Goal: Find specific page/section: Find specific page/section

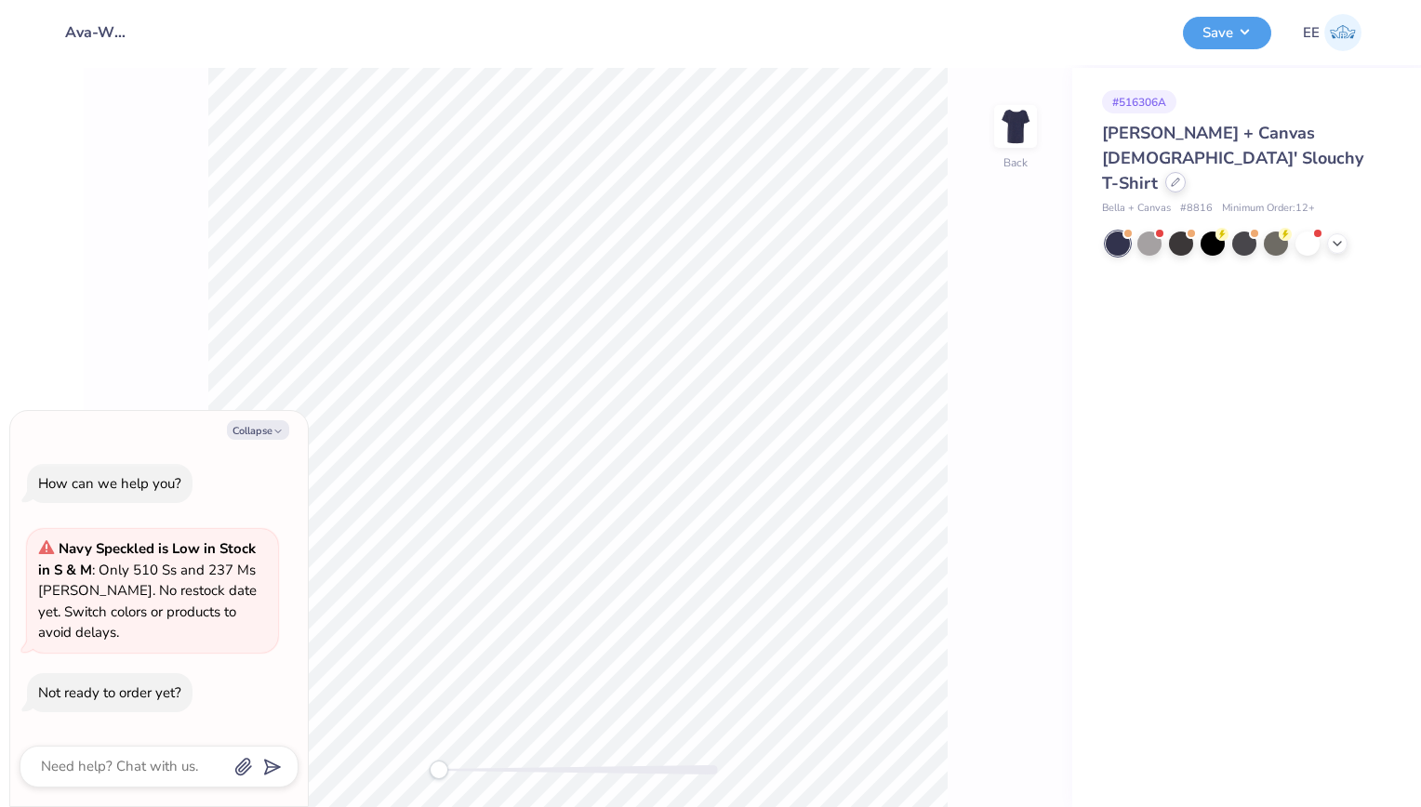
click at [1171, 178] on icon at bounding box center [1175, 182] width 9 height 9
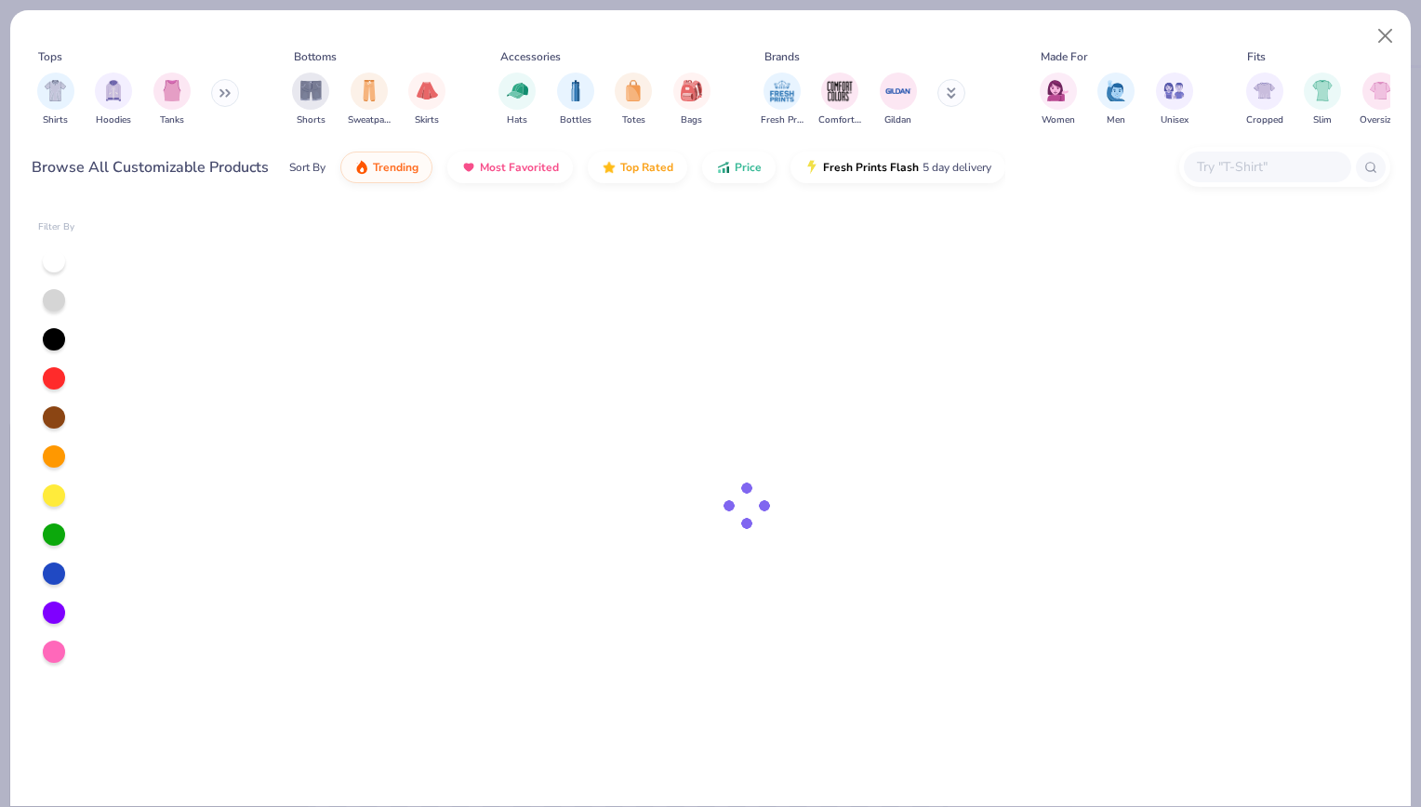
type textarea "x"
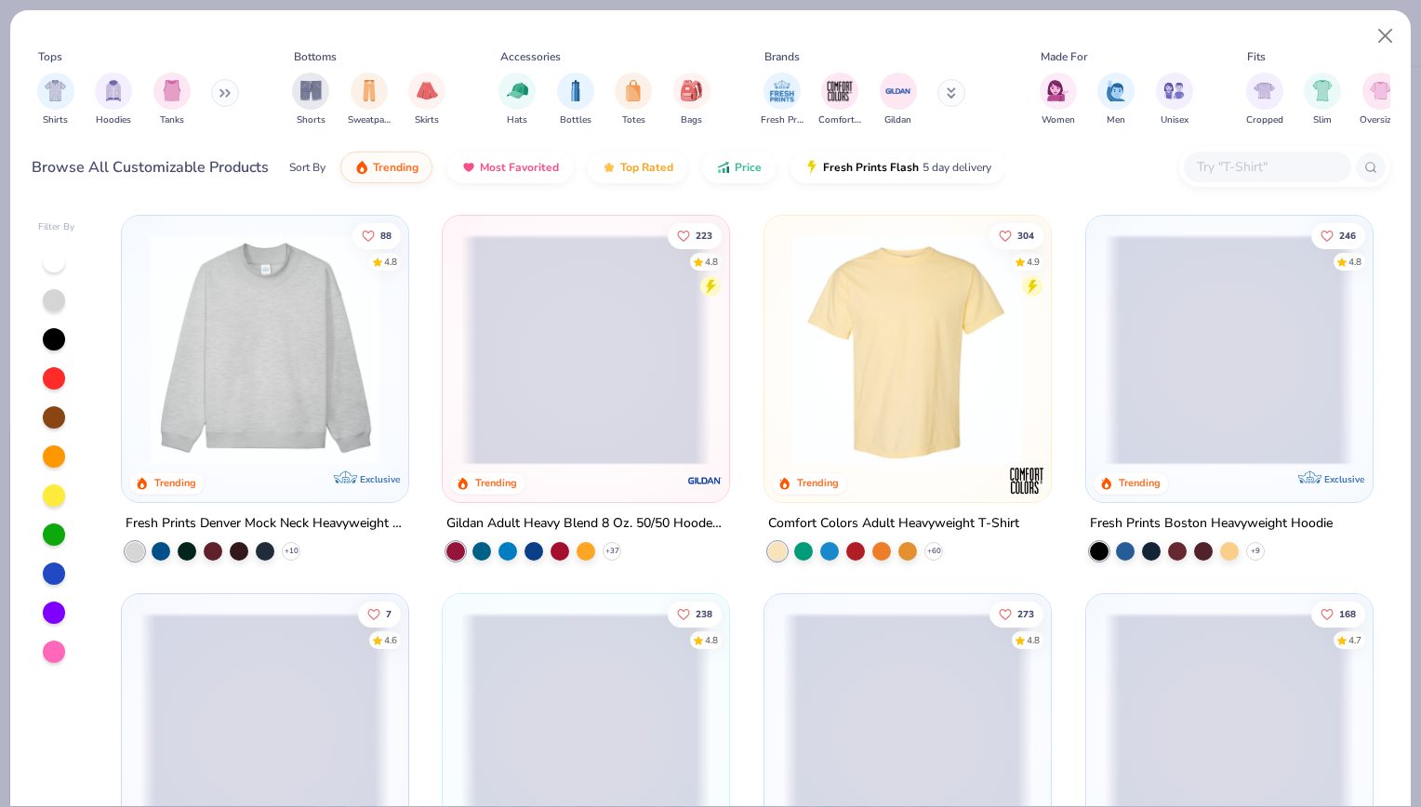
click at [1218, 156] on input "text" at bounding box center [1266, 166] width 143 height 21
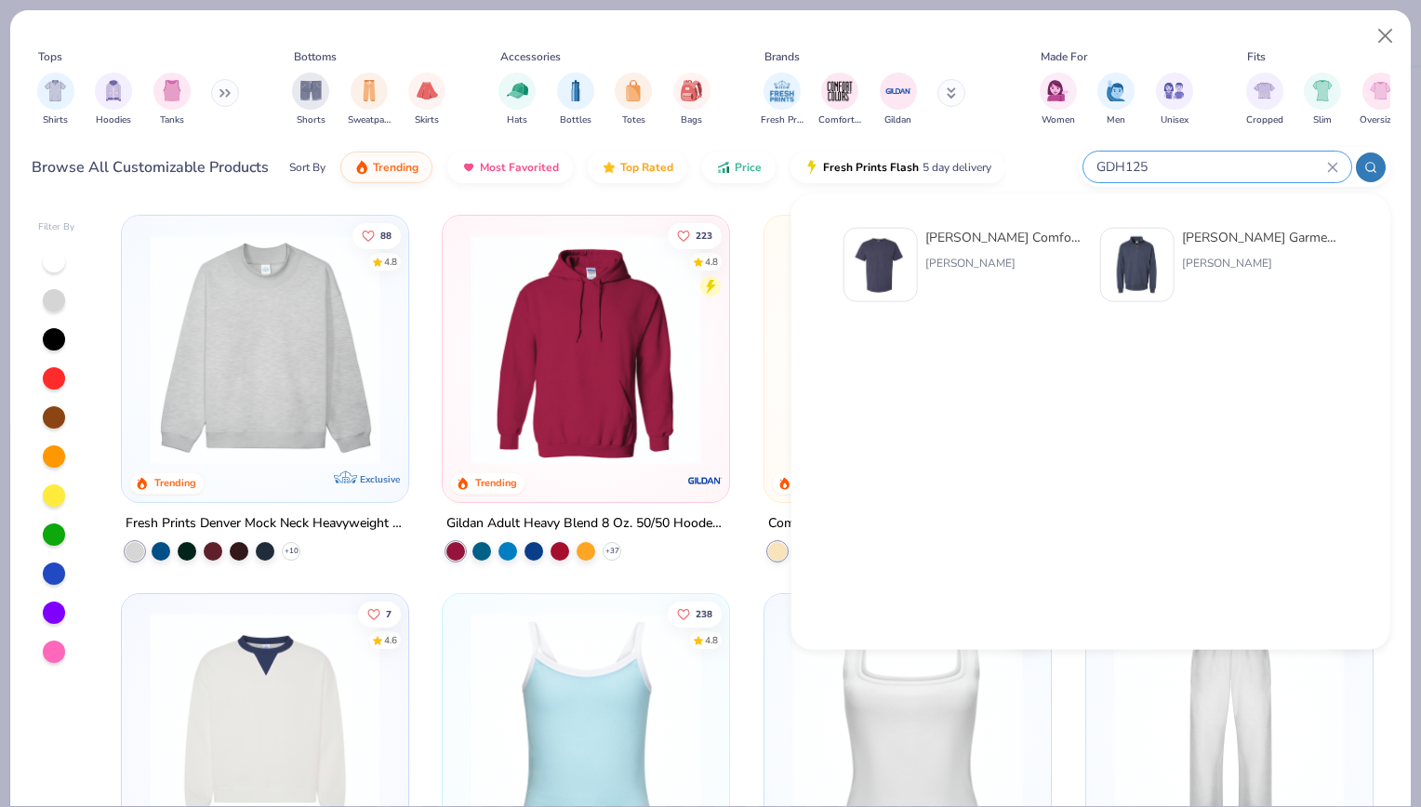
type input "GDH125"
click at [916, 265] on div at bounding box center [881, 265] width 74 height 74
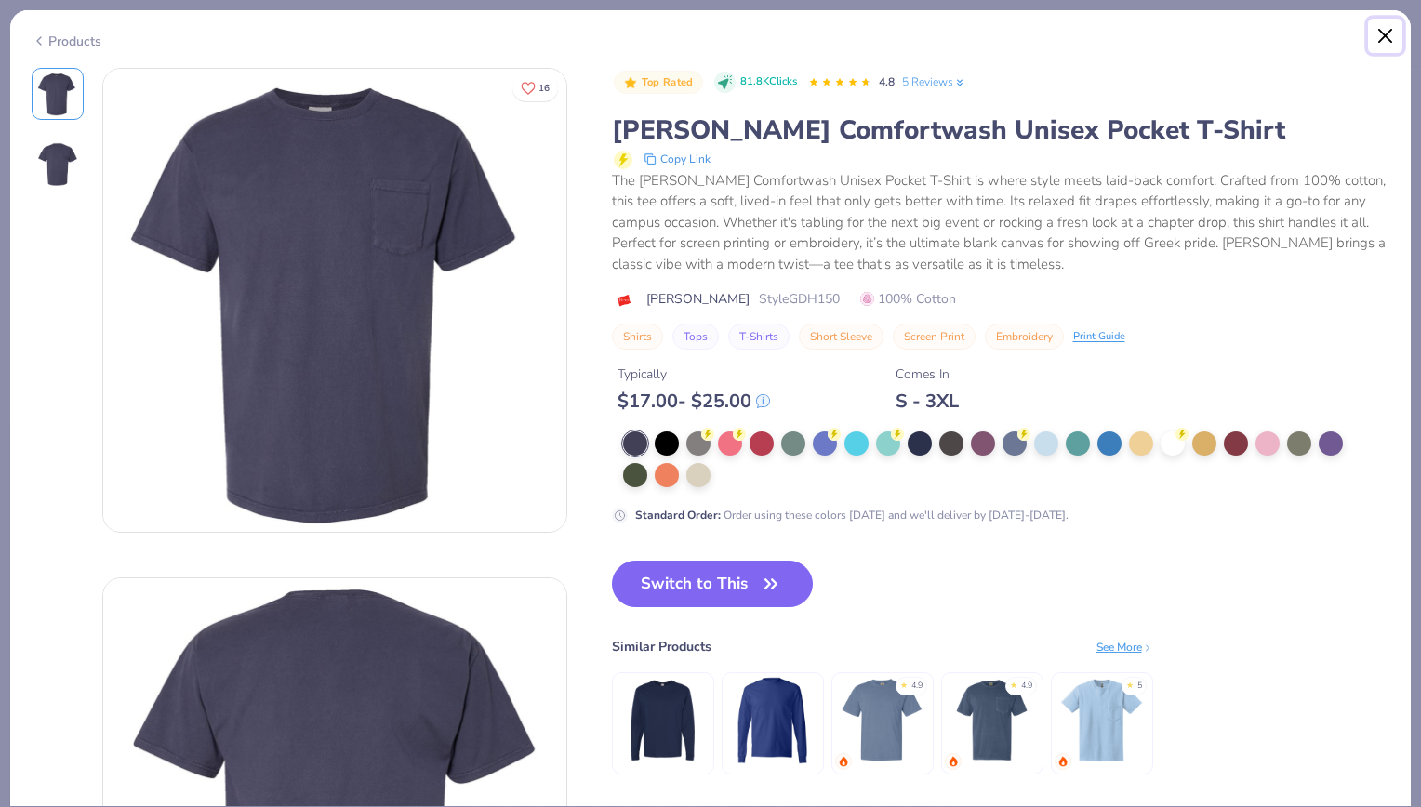
click at [1388, 31] on button "Close" at bounding box center [1385, 36] width 35 height 35
type textarea "x"
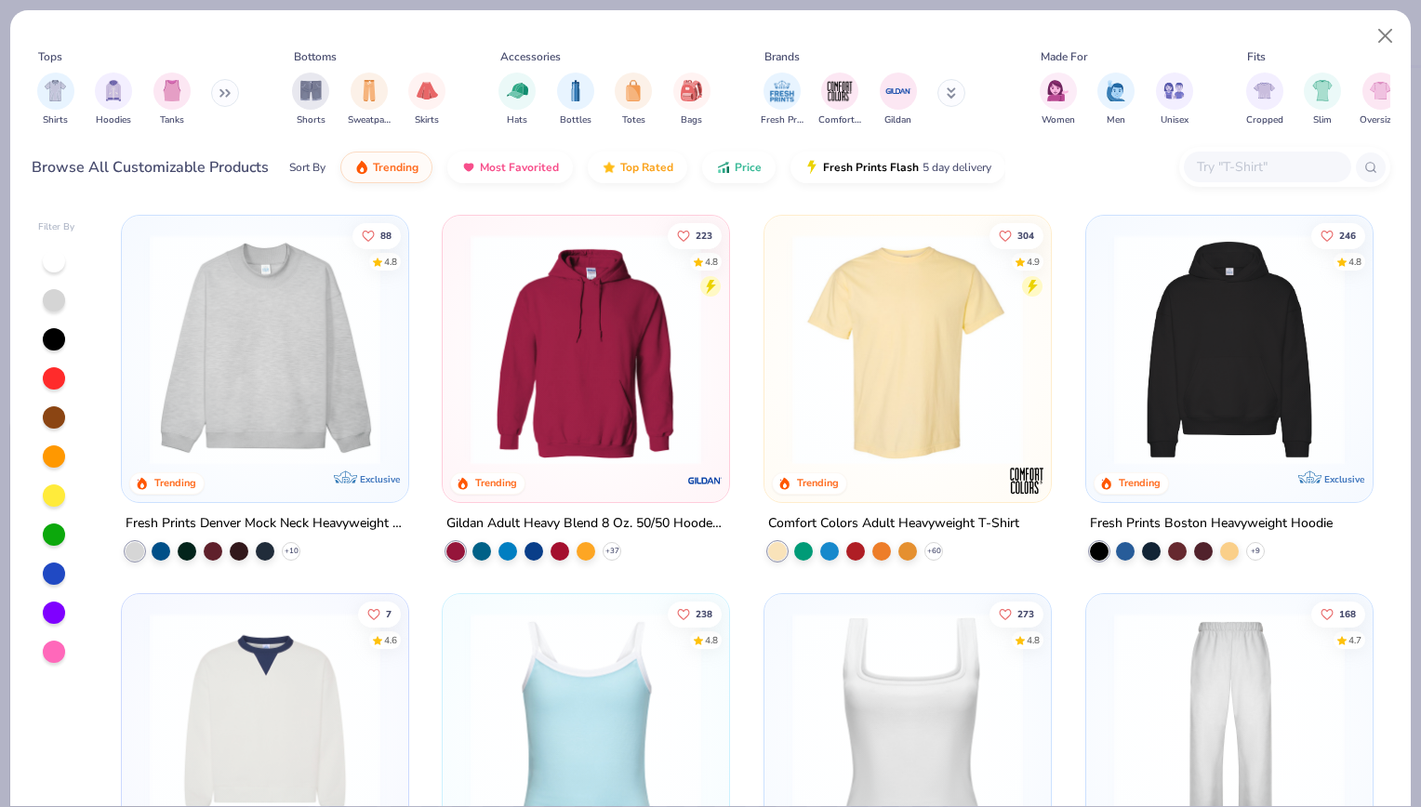
click at [1293, 163] on input "text" at bounding box center [1266, 166] width 143 height 21
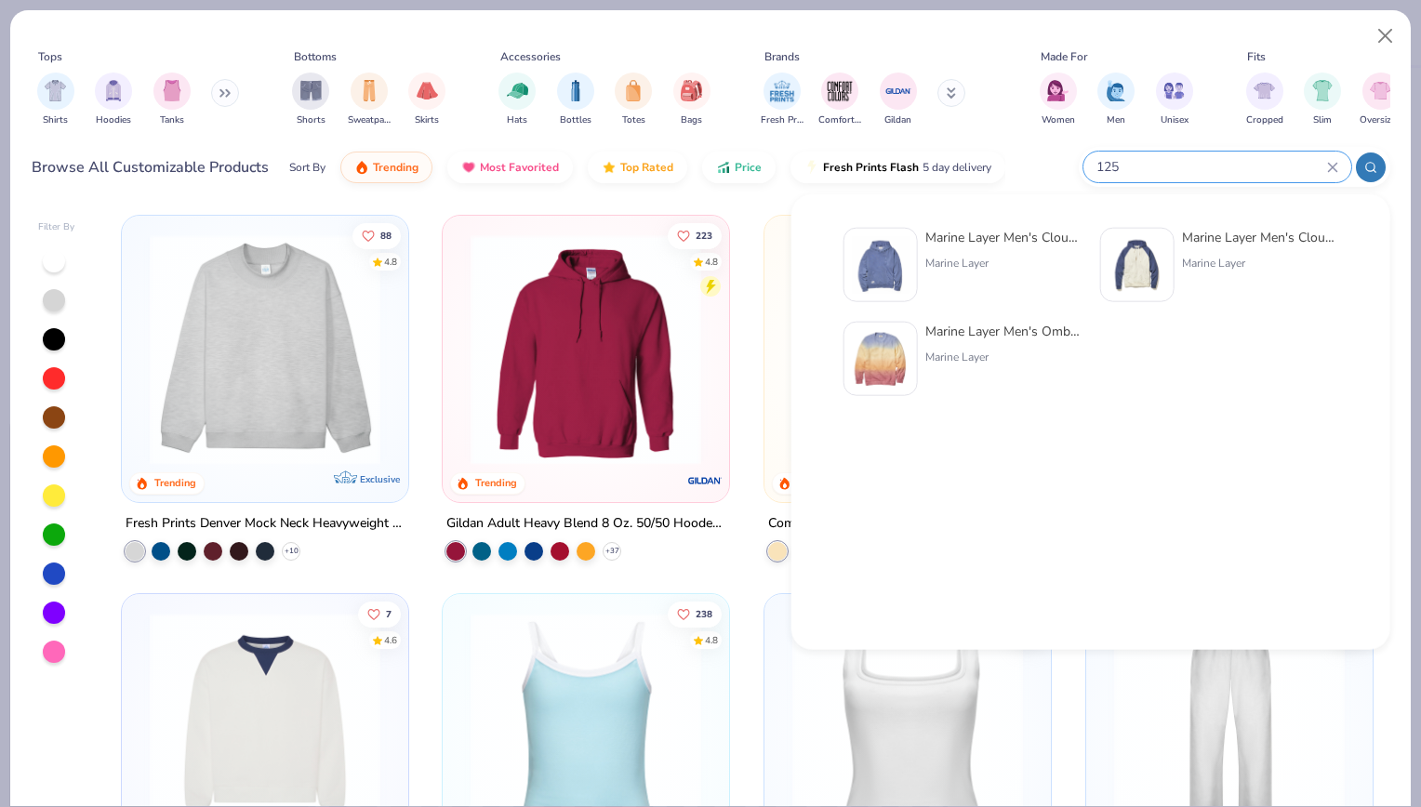
type input "125"
click at [1389, 35] on button "Close" at bounding box center [1385, 36] width 35 height 35
type textarea "x"
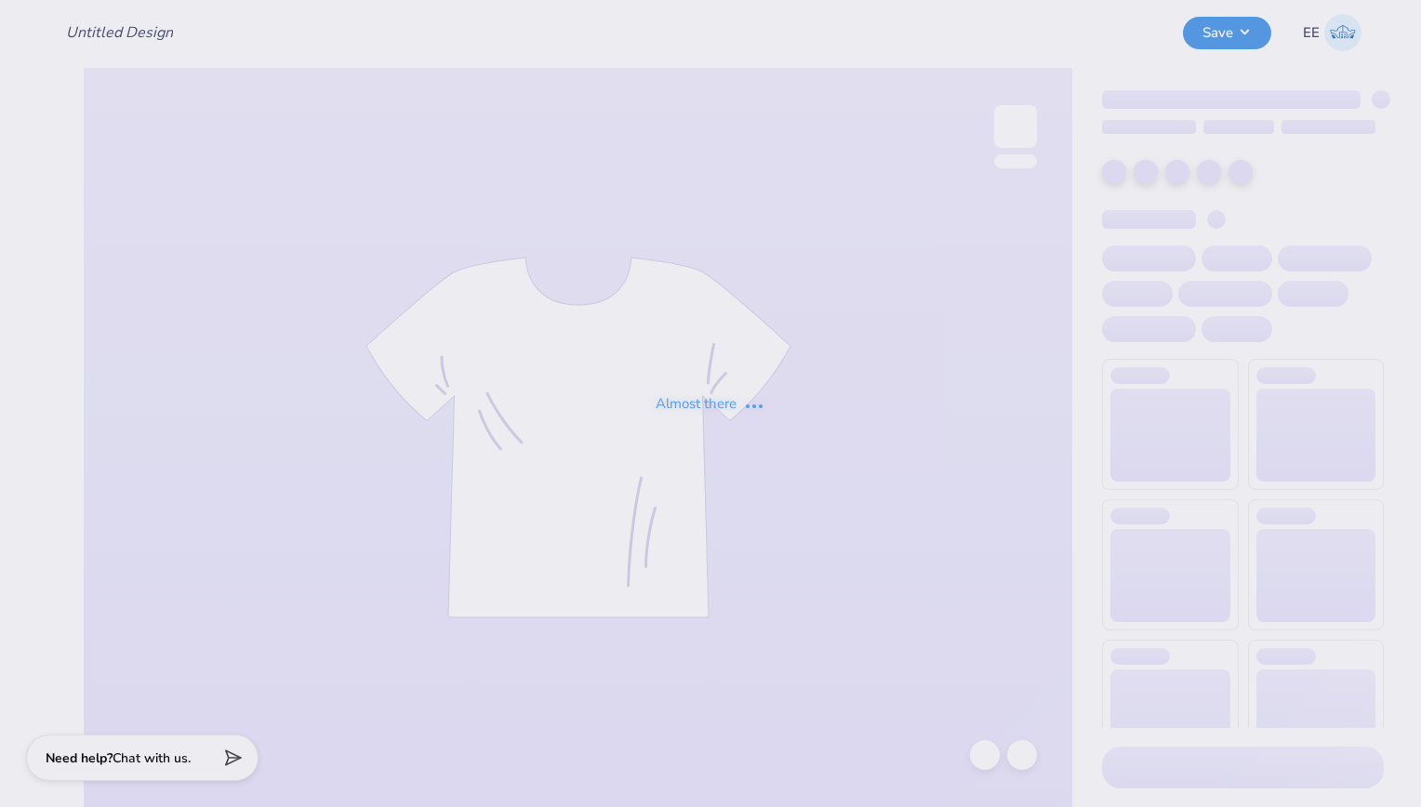
type input "Ava-WishWeek"
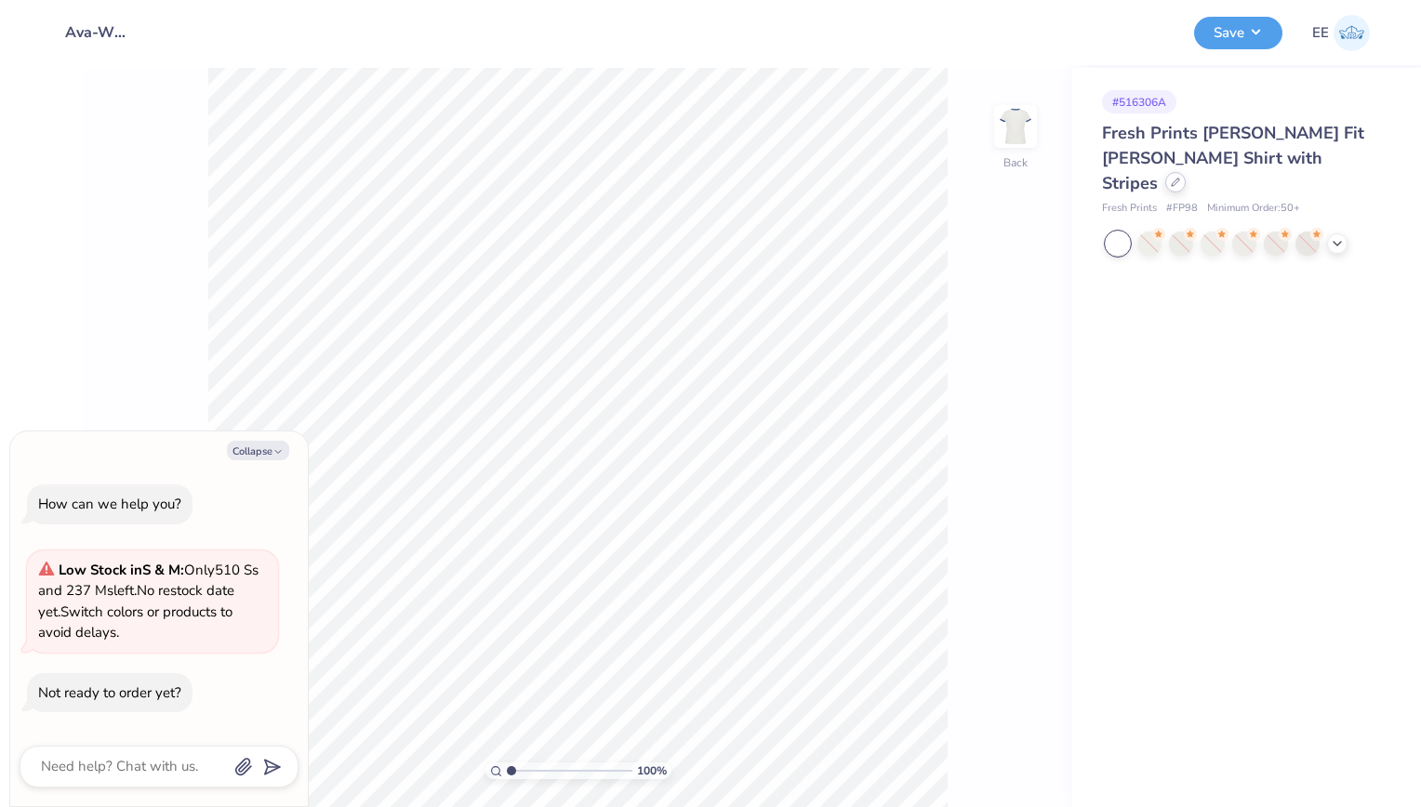
click at [1186, 172] on div at bounding box center [1176, 182] width 20 height 20
type textarea "x"
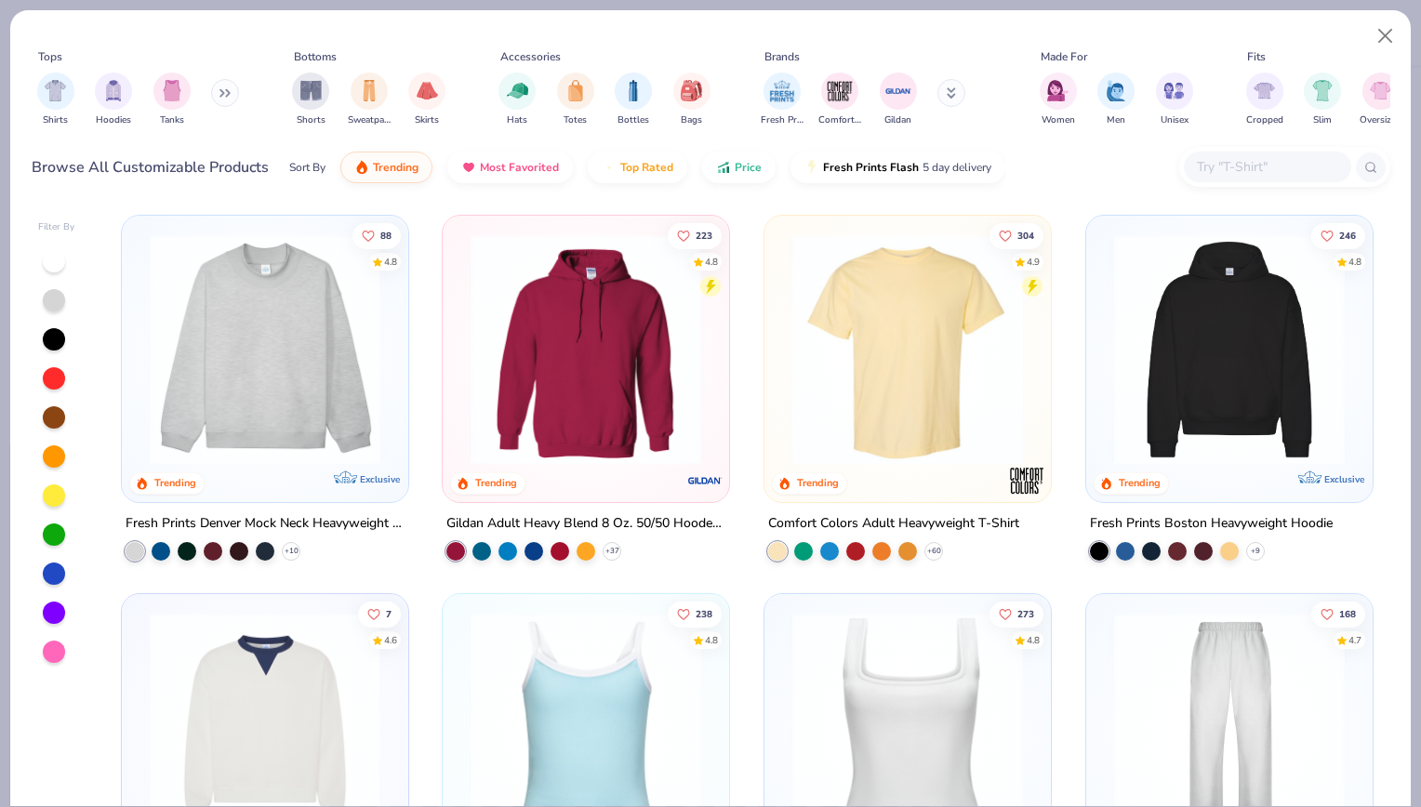
click at [1239, 147] on div at bounding box center [1285, 167] width 211 height 40
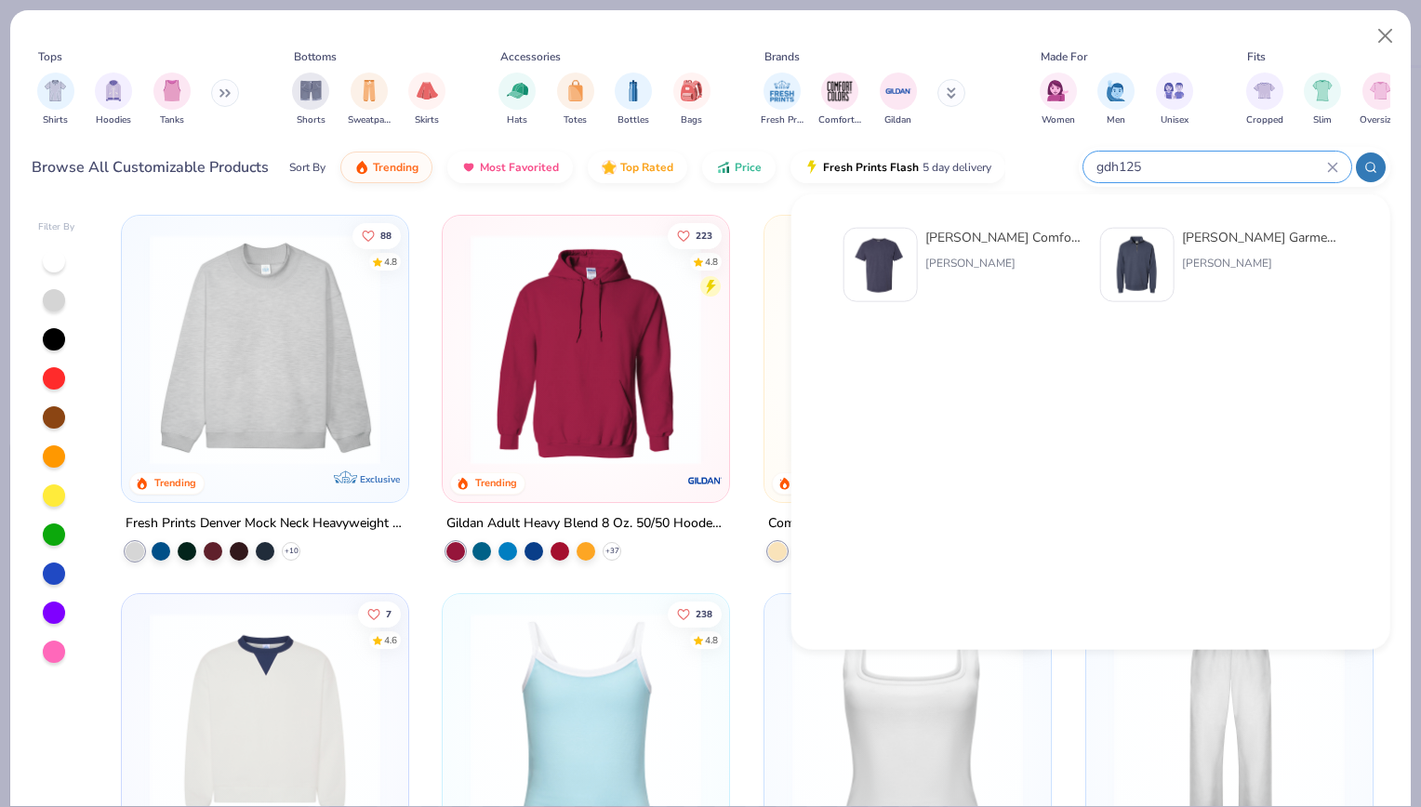
type input "gdh125"
click at [1020, 146] on div "Browse All Customizable Products Sort By Trending Most Favorited Top Rated Pric…" at bounding box center [711, 167] width 1359 height 52
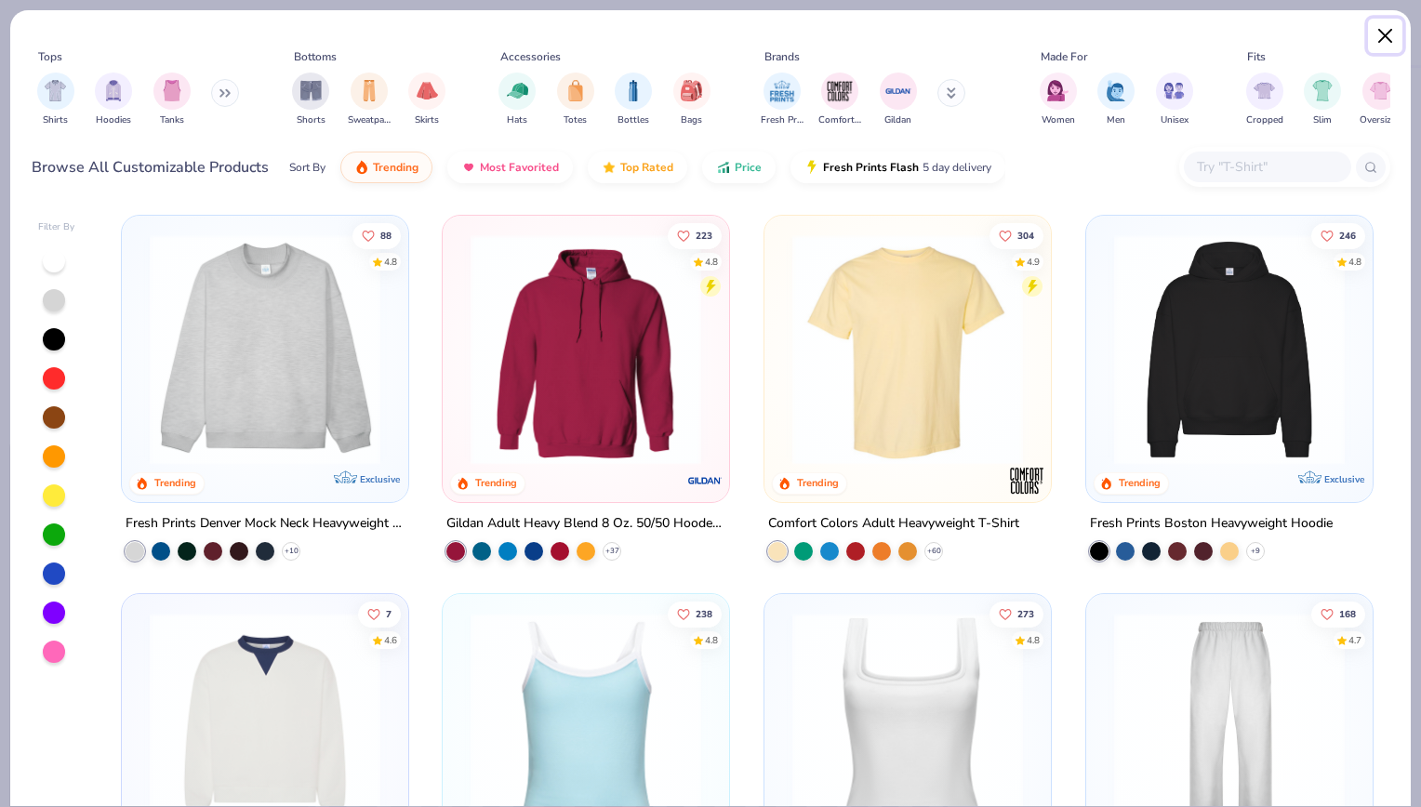
click at [1392, 32] on button "Close" at bounding box center [1385, 36] width 35 height 35
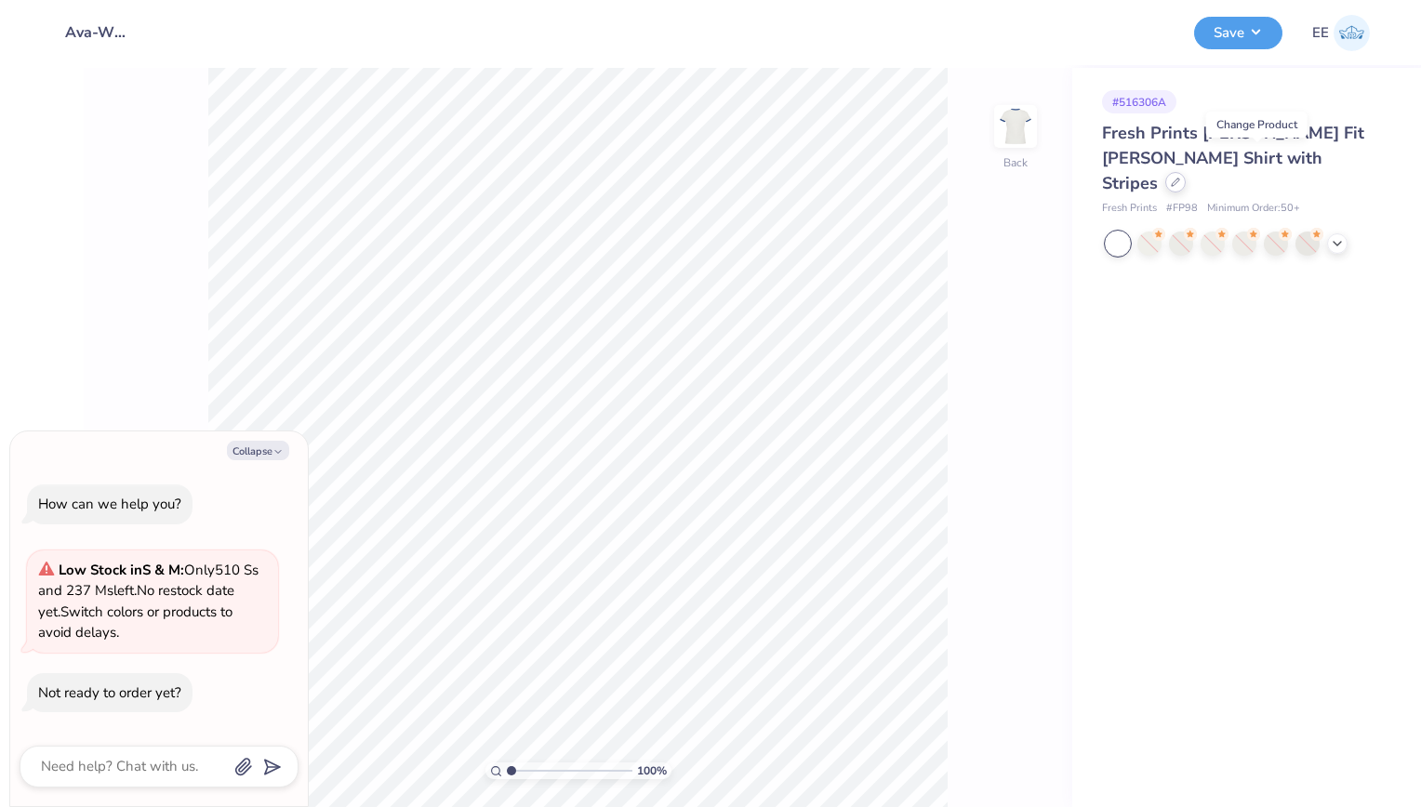
click at [1186, 172] on div at bounding box center [1176, 182] width 20 height 20
type textarea "x"
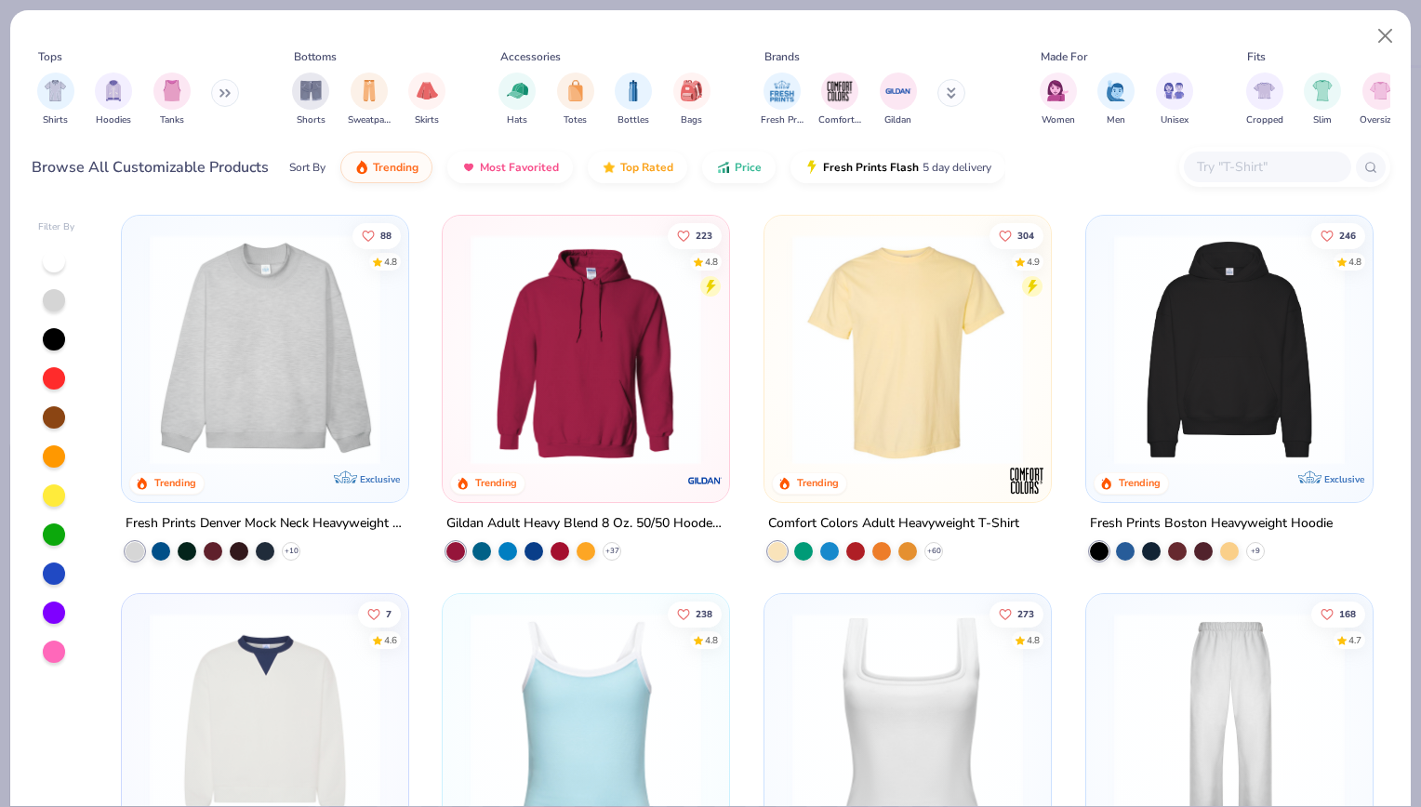
click at [1275, 159] on input "text" at bounding box center [1266, 166] width 143 height 21
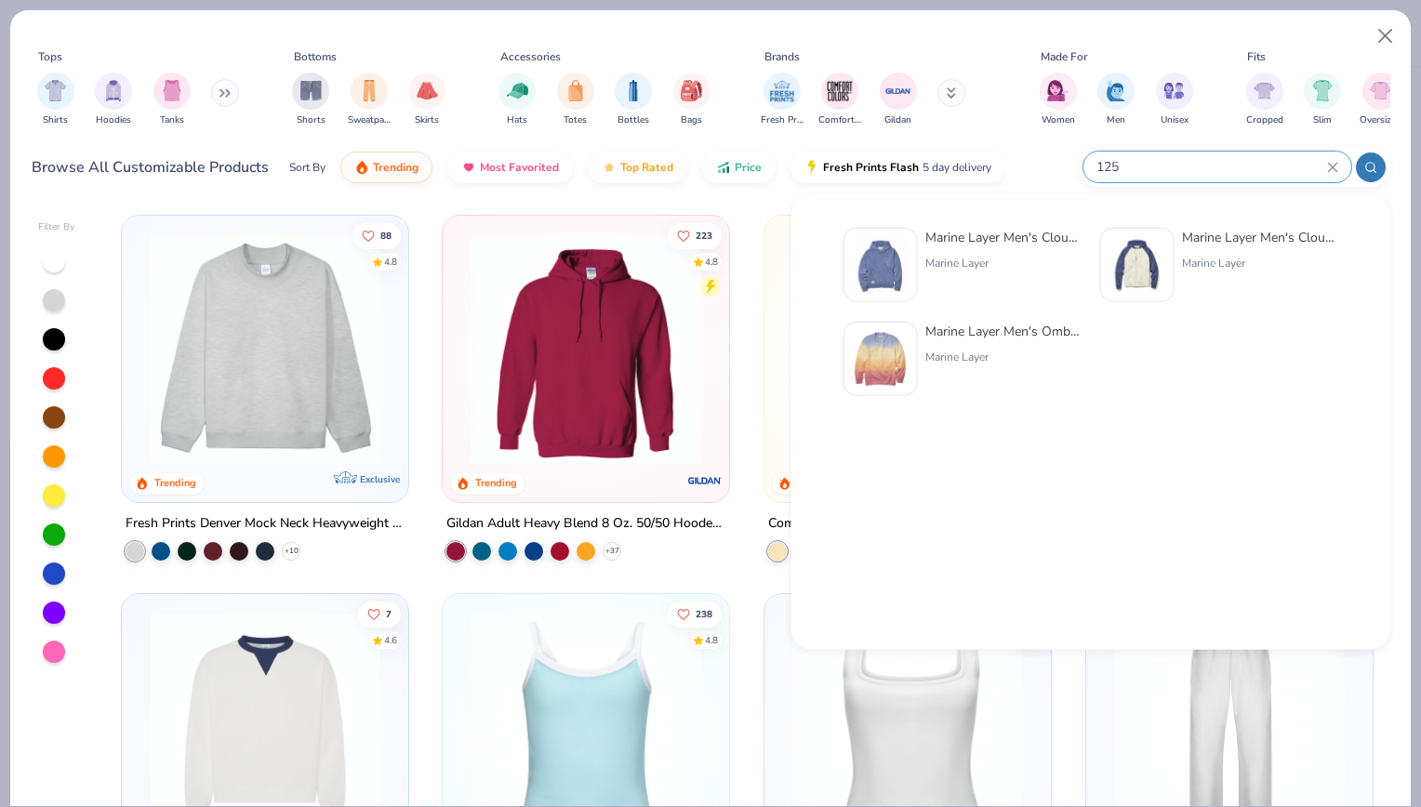
type input "125"
click at [220, 58] on div "Tops" at bounding box center [139, 56] width 214 height 17
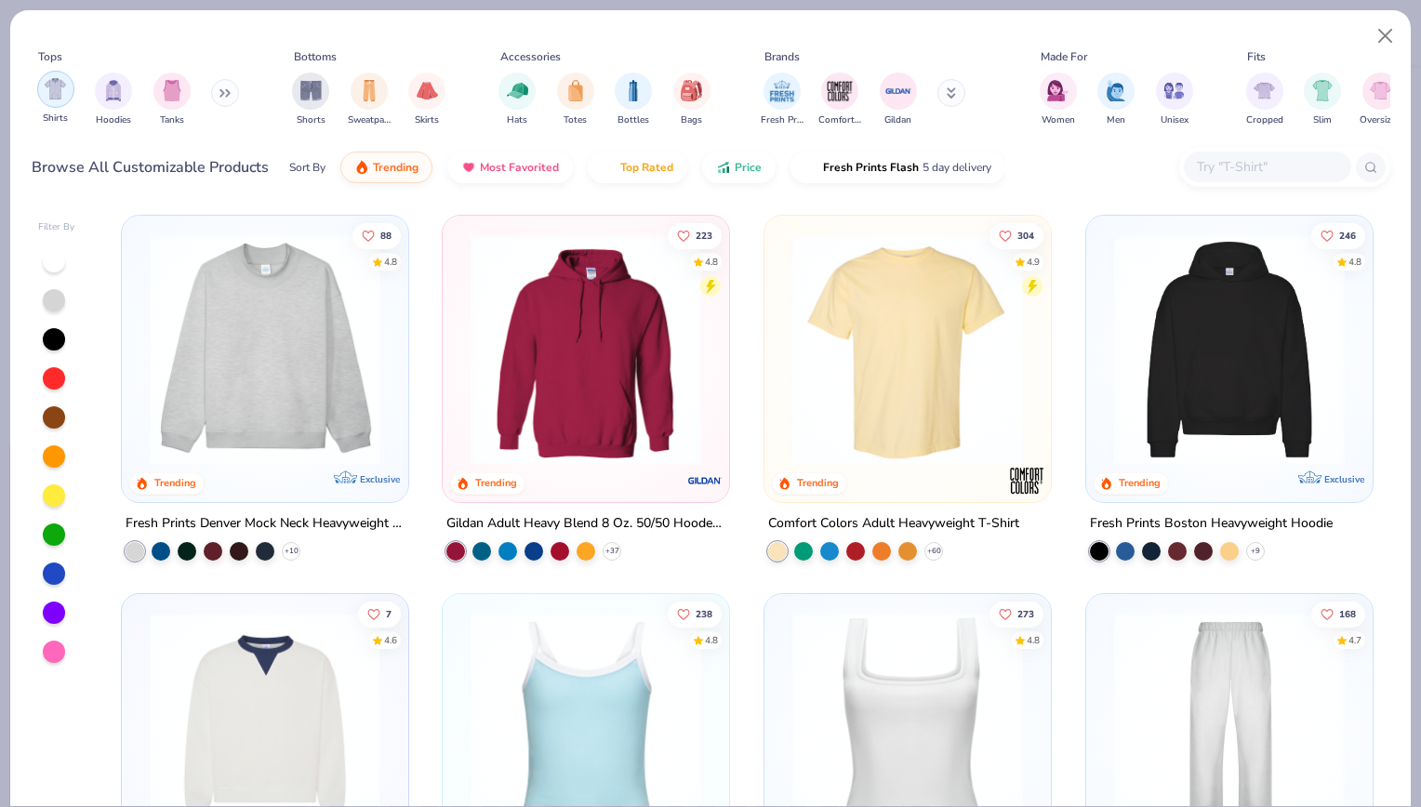
click at [55, 87] on img "filter for Shirts" at bounding box center [55, 88] width 21 height 21
type textarea "x"
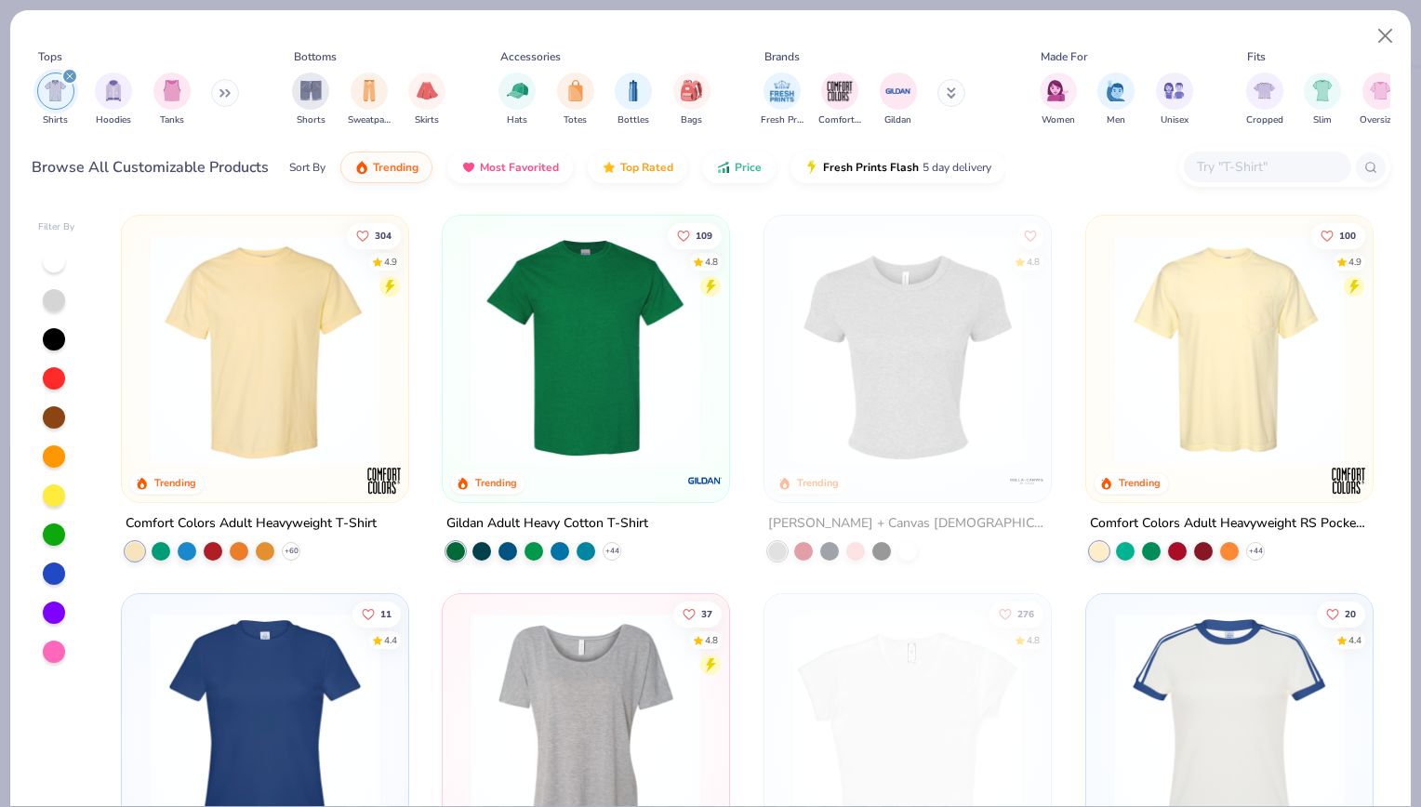
click at [938, 88] on div "Fresh Prints Comfort Colors Gildan" at bounding box center [875, 99] width 234 height 69
click at [943, 88] on button at bounding box center [952, 93] width 28 height 28
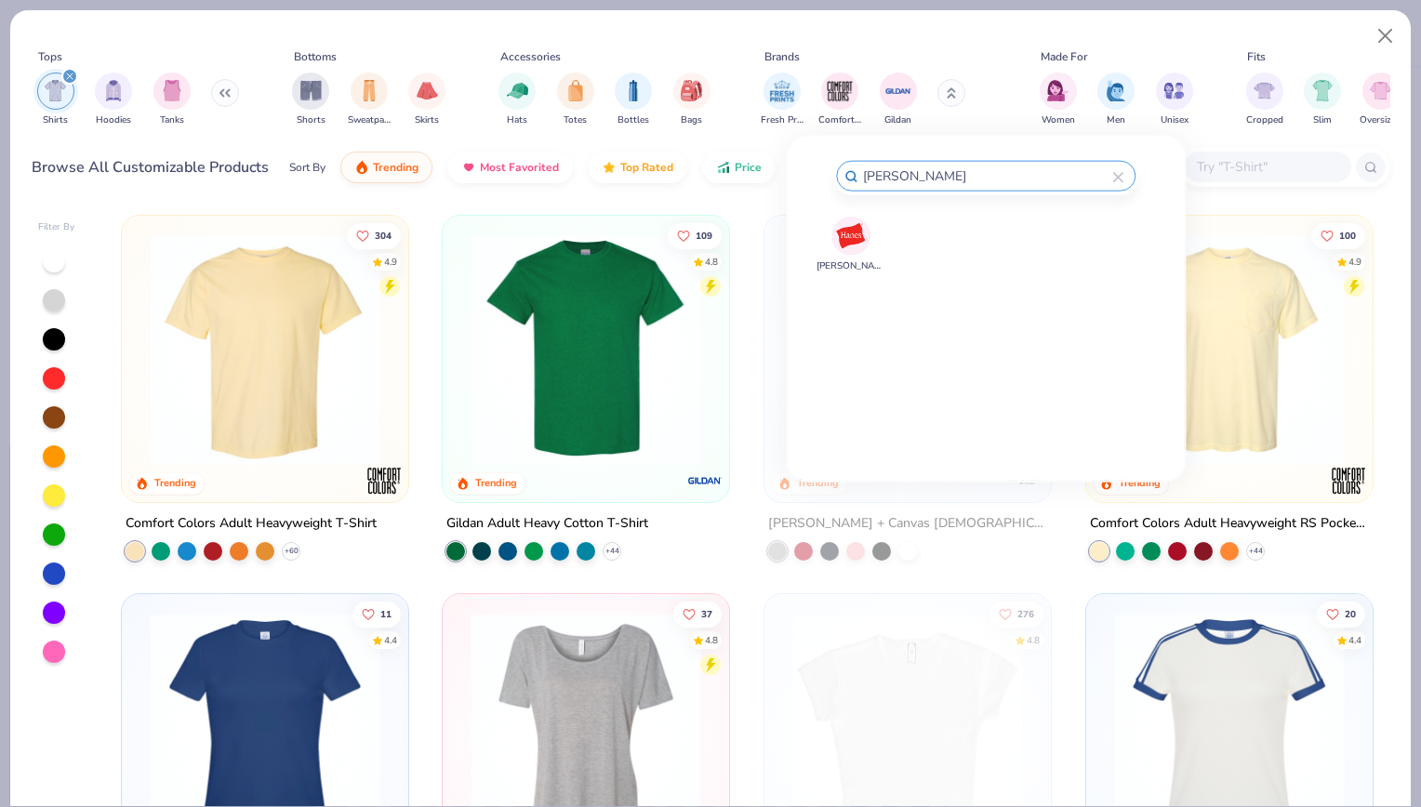
type input "[PERSON_NAME]"
click at [853, 229] on img at bounding box center [851, 236] width 33 height 33
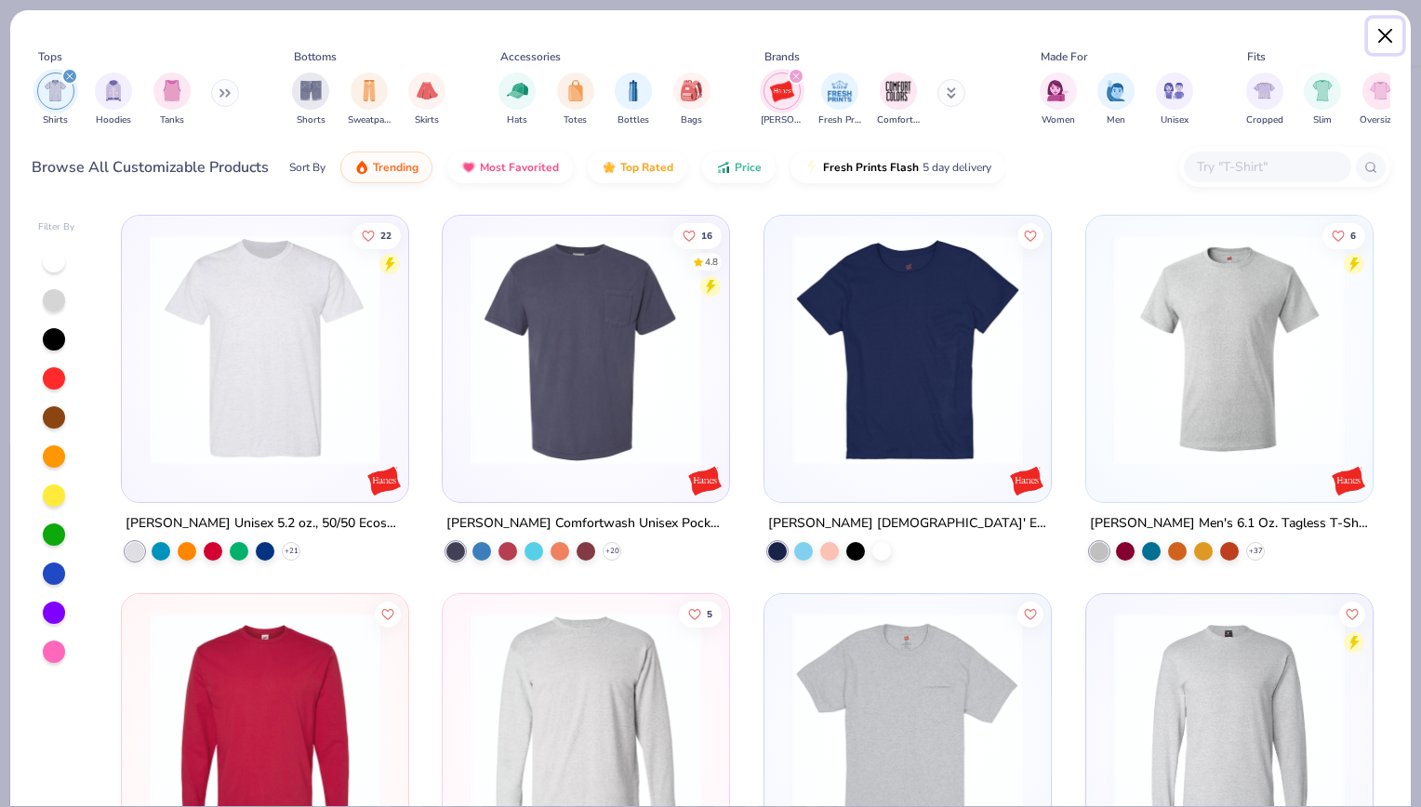
click at [1381, 29] on button "Close" at bounding box center [1385, 36] width 35 height 35
type textarea "x"
